Goal: Task Accomplishment & Management: Manage account settings

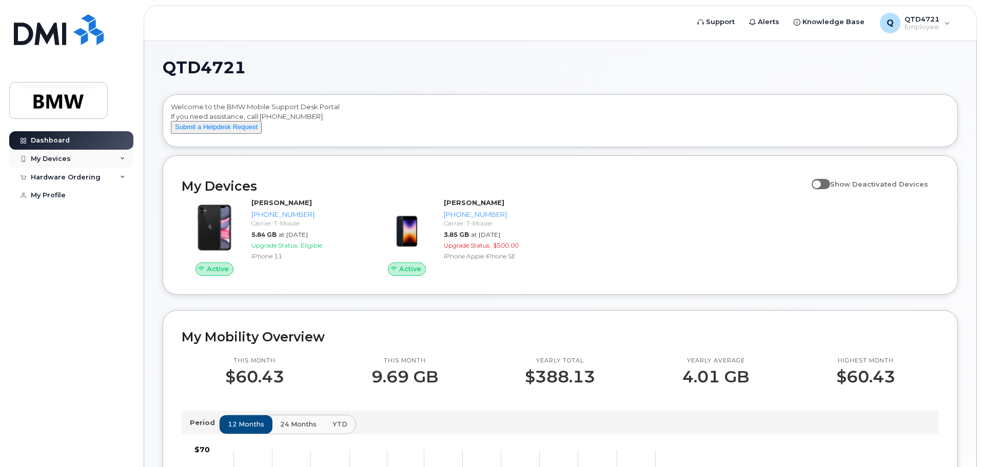
drag, startPoint x: 88, startPoint y: 160, endPoint x: 78, endPoint y: 166, distance: 11.5
click at [88, 160] on div "My Devices" at bounding box center [71, 159] width 124 height 18
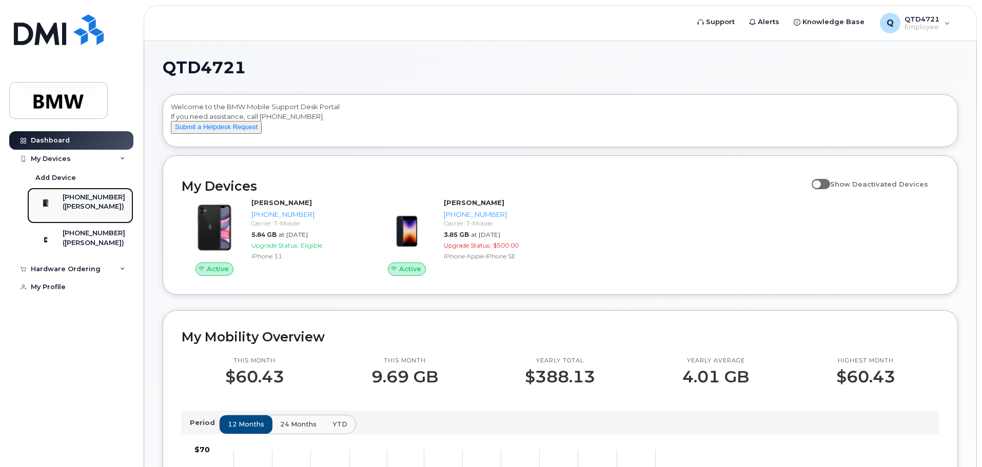
click at [110, 200] on div "[PHONE_NUMBER]" at bounding box center [94, 197] width 63 height 9
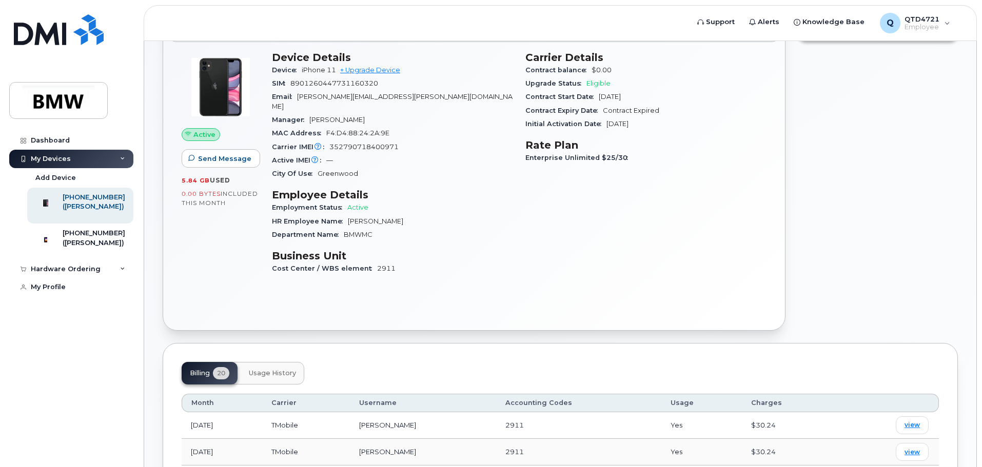
scroll to position [103, 0]
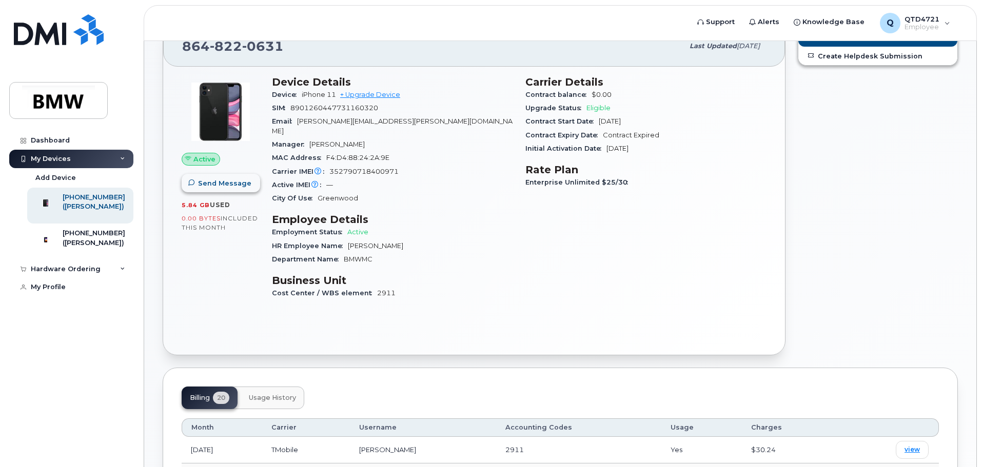
click at [233, 190] on button "Send Message" at bounding box center [221, 183] width 78 height 18
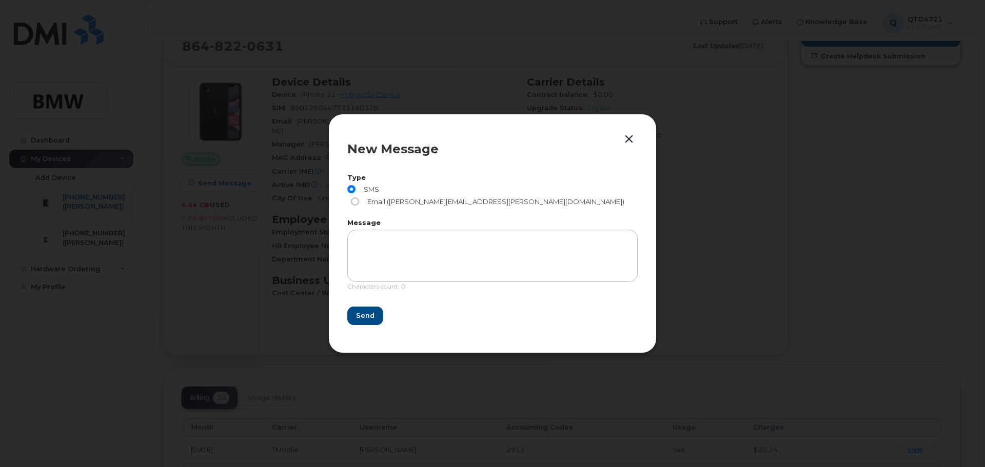
click at [620, 144] on div "New Message" at bounding box center [492, 149] width 290 height 33
click at [633, 145] on button "button" at bounding box center [628, 139] width 15 height 14
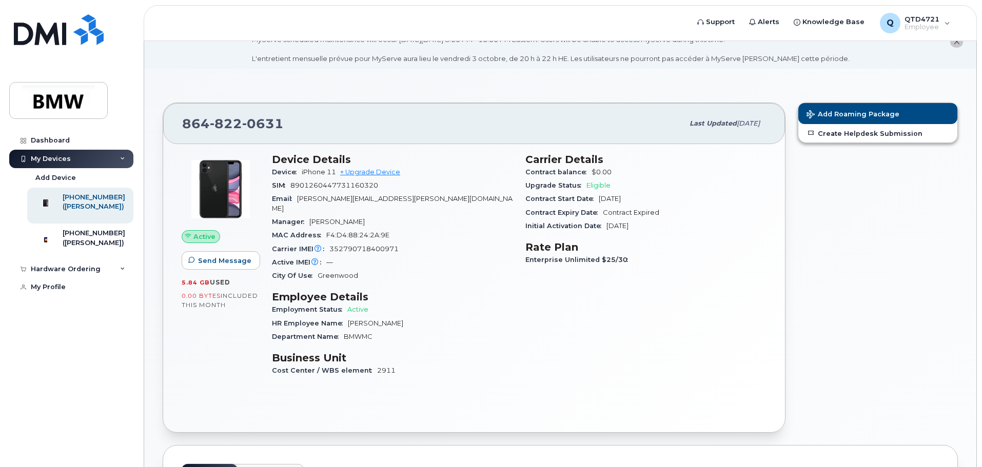
scroll to position [0, 0]
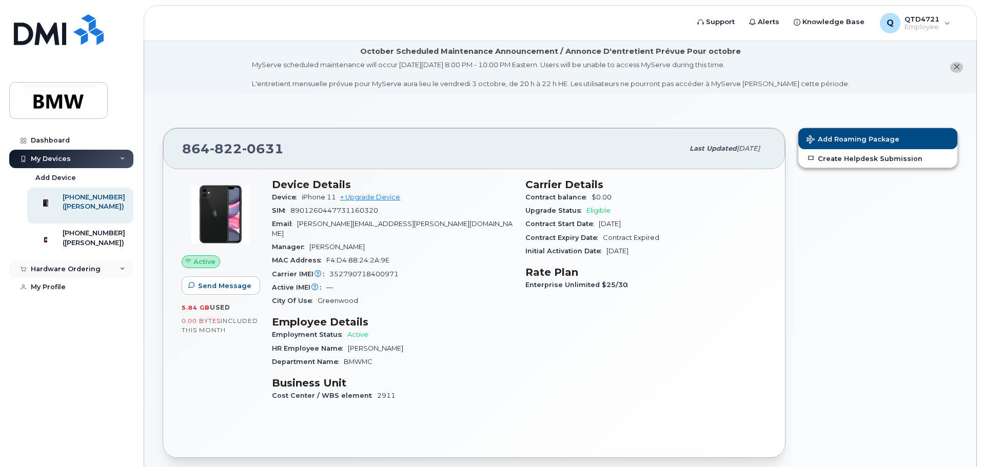
click at [78, 279] on div "Hardware Ordering" at bounding box center [71, 269] width 124 height 18
click at [48, 336] on link "My Profile" at bounding box center [71, 327] width 124 height 18
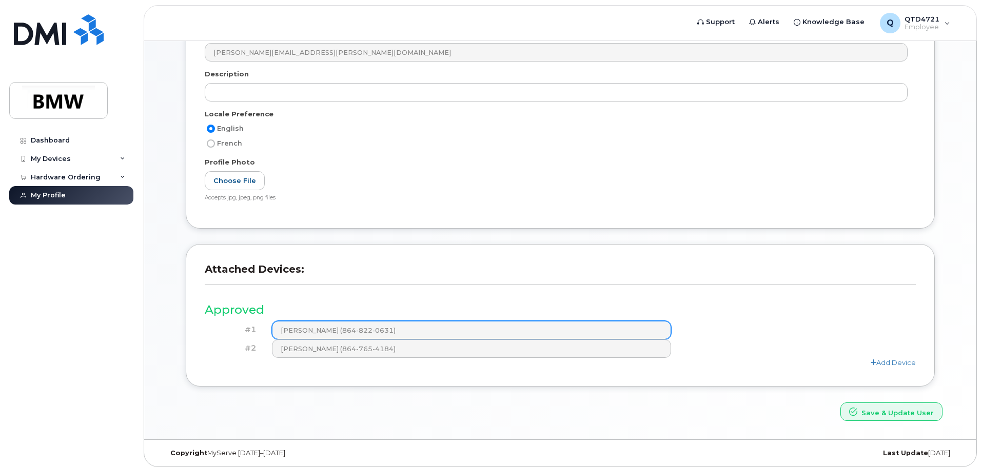
scroll to position [213, 0]
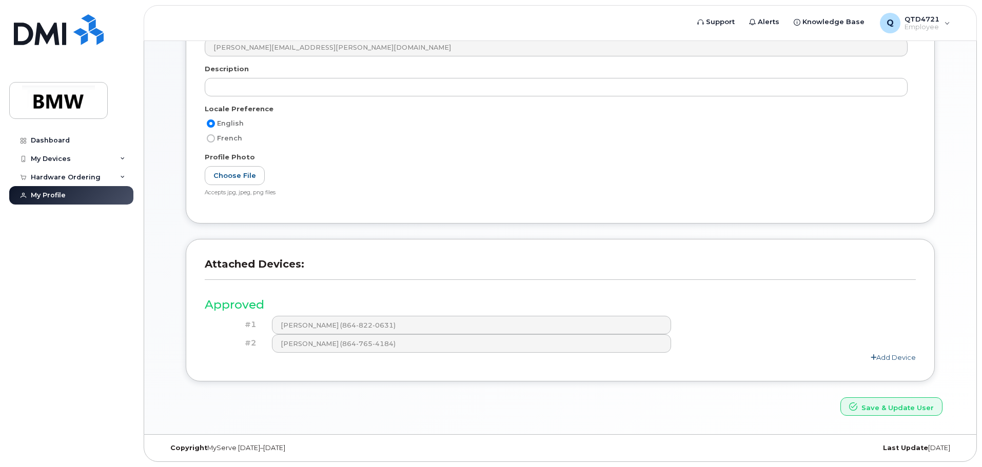
click at [892, 358] on link "Add Device" at bounding box center [892, 357] width 45 height 8
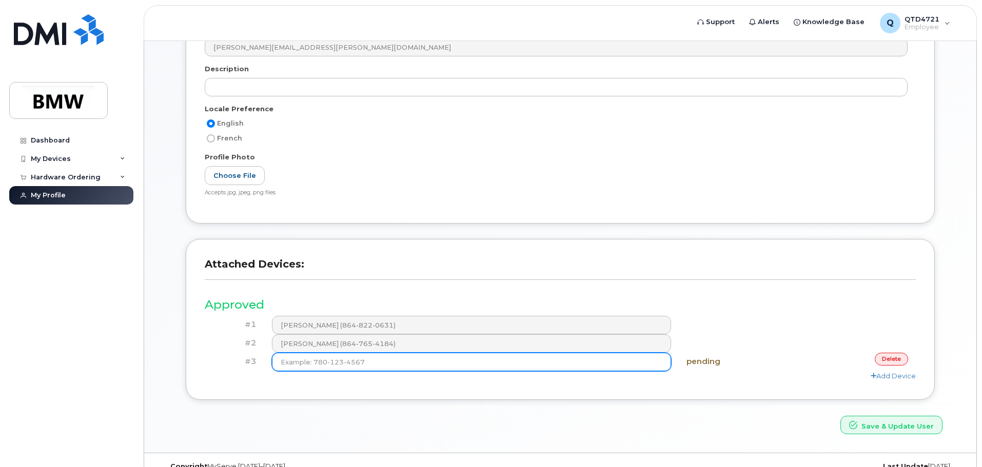
click at [503, 363] on input at bounding box center [472, 362] width 400 height 18
type input "(864) 822-0631"
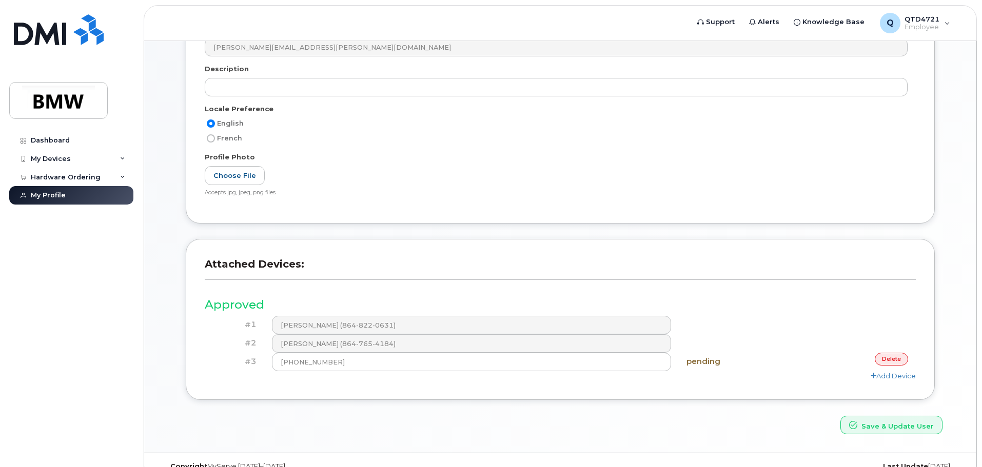
click at [489, 407] on div "Attached Devices: Approved #1 Ratisha Hudson (864-822-0631) #2 Robert Garner (8…" at bounding box center [560, 327] width 764 height 176
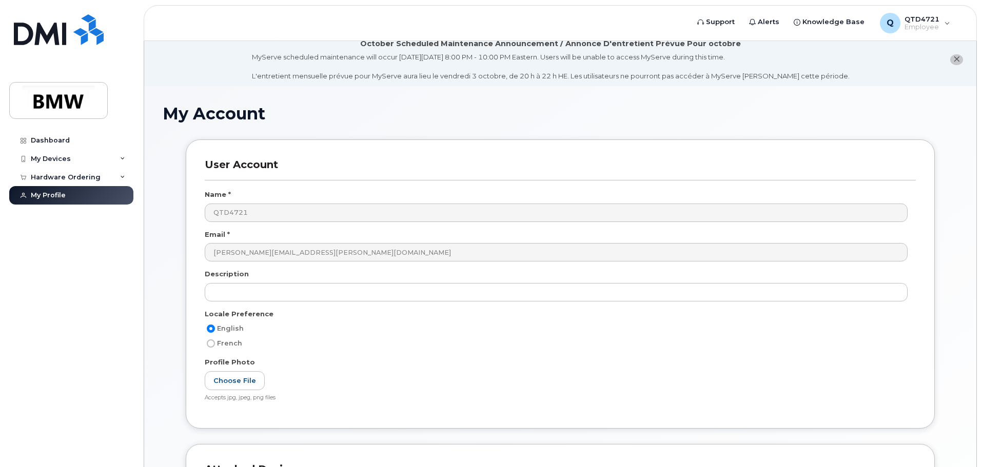
scroll to position [0, 0]
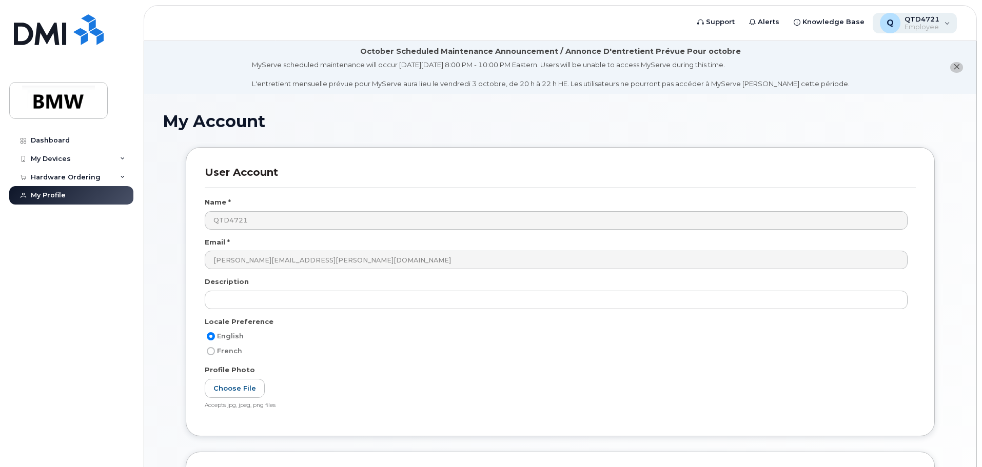
click at [920, 17] on span "QTD4721" at bounding box center [921, 19] width 35 height 8
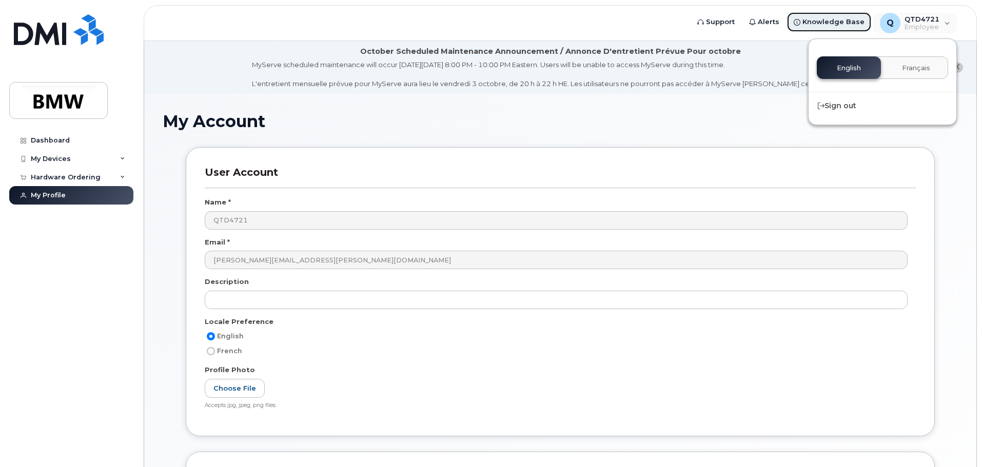
click at [836, 18] on span "Knowledge Base" at bounding box center [833, 22] width 62 height 10
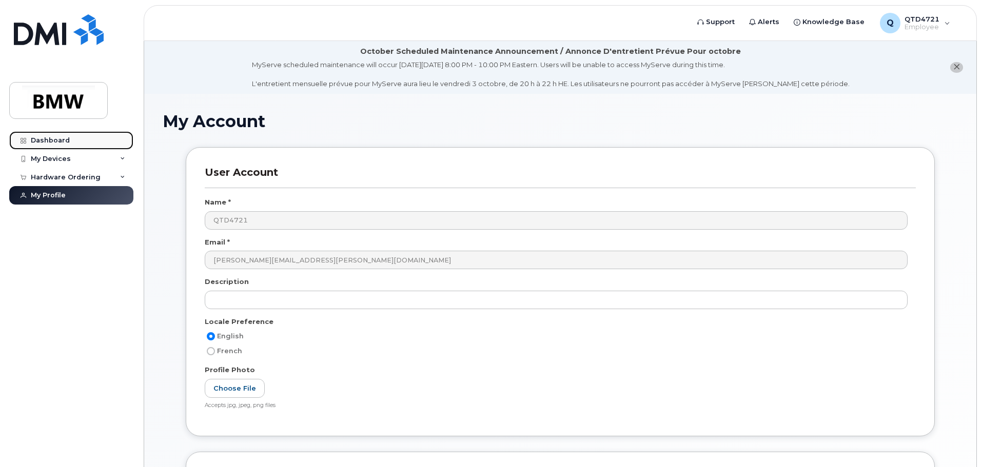
click at [67, 142] on div "Dashboard" at bounding box center [50, 140] width 39 height 8
